Goal: Consume media (video, audio): Consume media (video, audio)

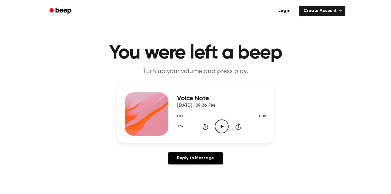
click at [224, 130] on icon "Play Audio" at bounding box center [222, 127] width 14 height 14
click at [229, 132] on div "1.0x Rewind 5 seconds Play Audio Skip 5 seconds" at bounding box center [221, 127] width 89 height 14
click at [226, 130] on icon "Play Audio" at bounding box center [222, 127] width 14 height 14
click at [218, 128] on icon "Play Audio" at bounding box center [222, 127] width 14 height 14
click at [228, 128] on circle at bounding box center [221, 126] width 13 height 13
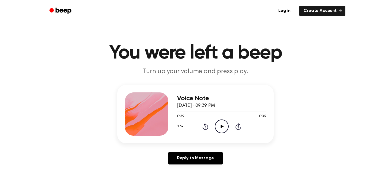
click at [223, 122] on icon "Play Audio" at bounding box center [222, 127] width 14 height 14
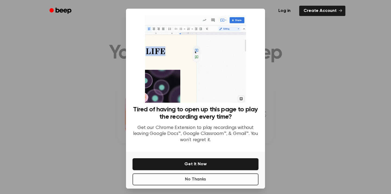
click at [217, 181] on button "No Thanks" at bounding box center [196, 180] width 126 height 12
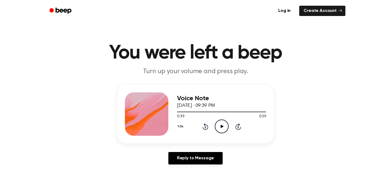
click at [220, 127] on icon "Play Audio" at bounding box center [222, 127] width 14 height 14
click at [226, 128] on icon "Play Audio" at bounding box center [222, 127] width 14 height 14
